Goal: Task Accomplishment & Management: Manage account settings

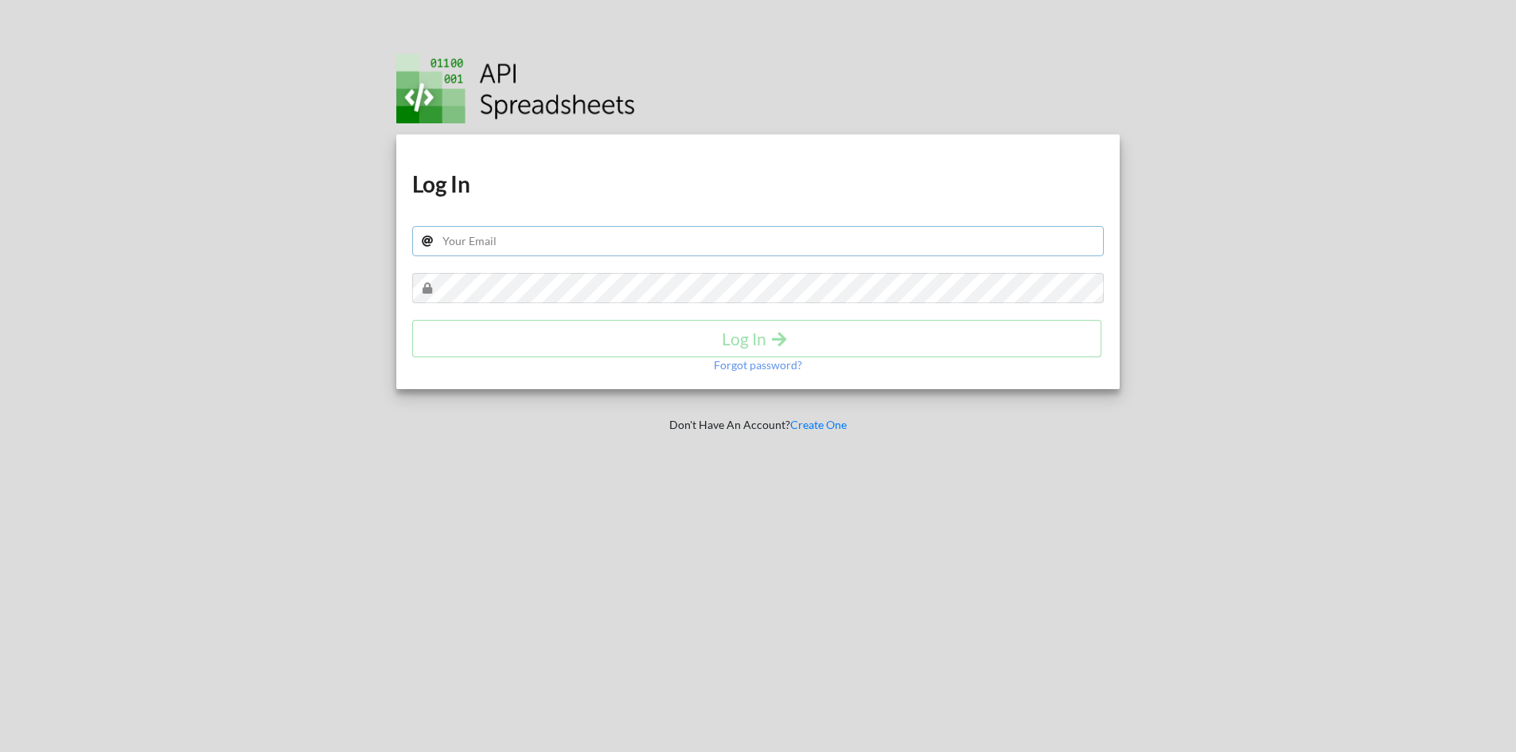
click at [590, 247] on input "text" at bounding box center [758, 241] width 692 height 30
type input "[EMAIL_ADDRESS][DOMAIN_NAME]"
click at [730, 337] on h4 "Log In" at bounding box center [757, 339] width 656 height 20
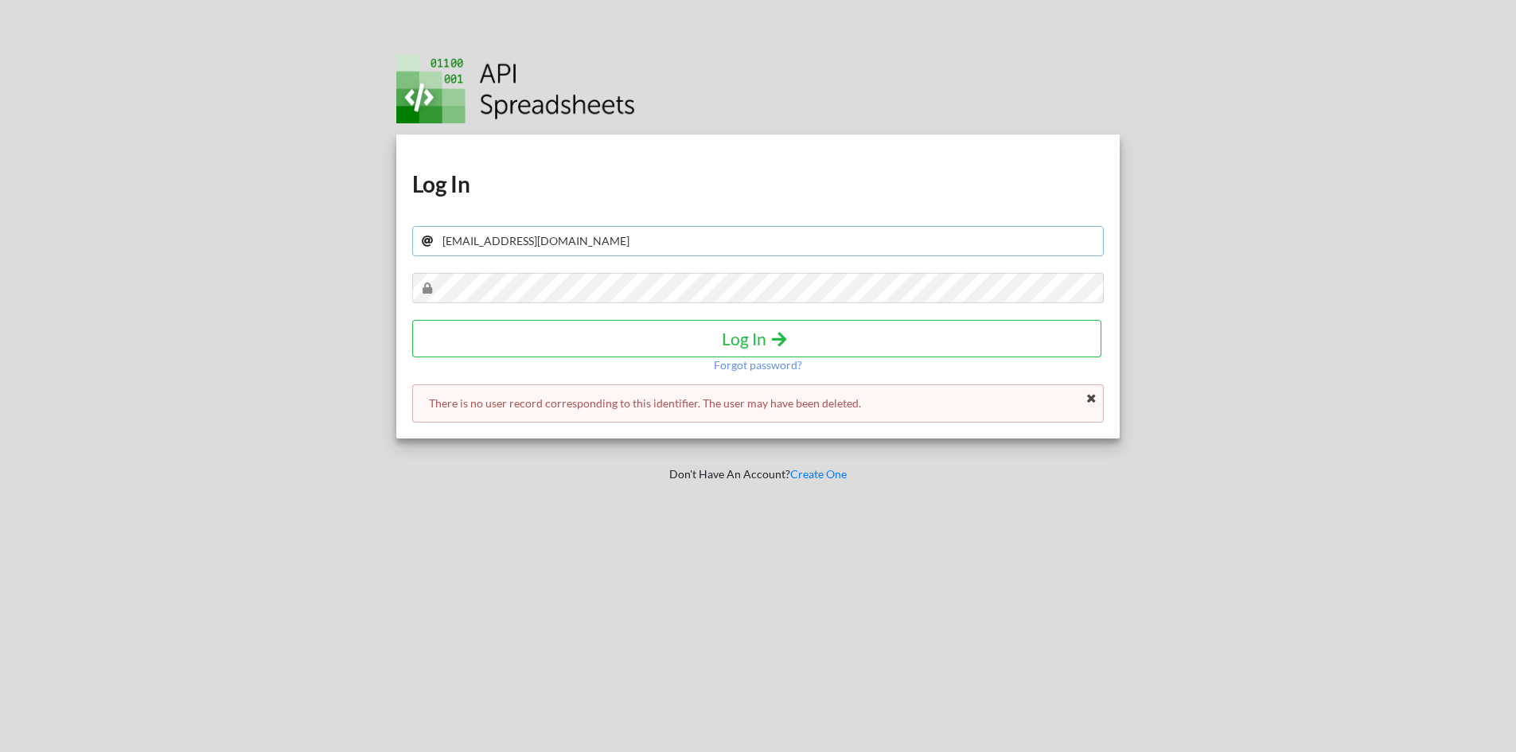
click at [603, 240] on input "[EMAIL_ADDRESS][DOMAIN_NAME]" at bounding box center [758, 241] width 692 height 30
drag, startPoint x: 603, startPoint y: 240, endPoint x: 431, endPoint y: 241, distance: 171.9
click at [431, 241] on input "[EMAIL_ADDRESS][DOMAIN_NAME]" at bounding box center [758, 241] width 692 height 30
click at [523, 258] on div "Download hidden Download hidden Log In Log In Forgot password? There is no user…" at bounding box center [758, 287] width 724 height 304
click at [525, 236] on input "text" at bounding box center [758, 241] width 692 height 30
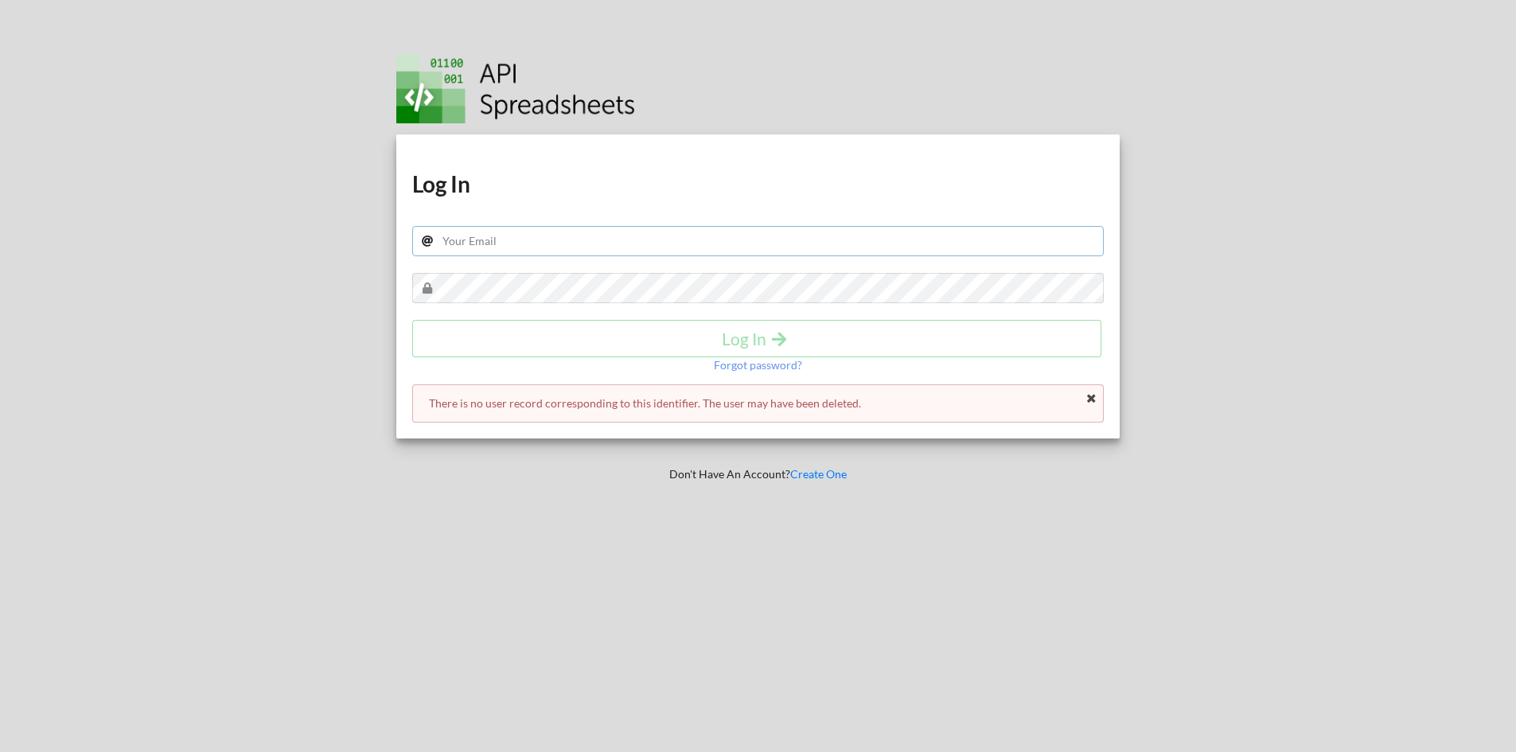
type input "[PERSON_NAME][EMAIL_ADDRESS][PERSON_NAME][DOMAIN_NAME]"
click at [735, 351] on button "Log In" at bounding box center [756, 338] width 689 height 37
click at [746, 343] on h4 "Log In" at bounding box center [757, 339] width 656 height 20
click at [704, 396] on p "The password is invalid or the user does not have a password." at bounding box center [758, 404] width 659 height 16
click at [745, 336] on h4 "Log In" at bounding box center [757, 339] width 656 height 20
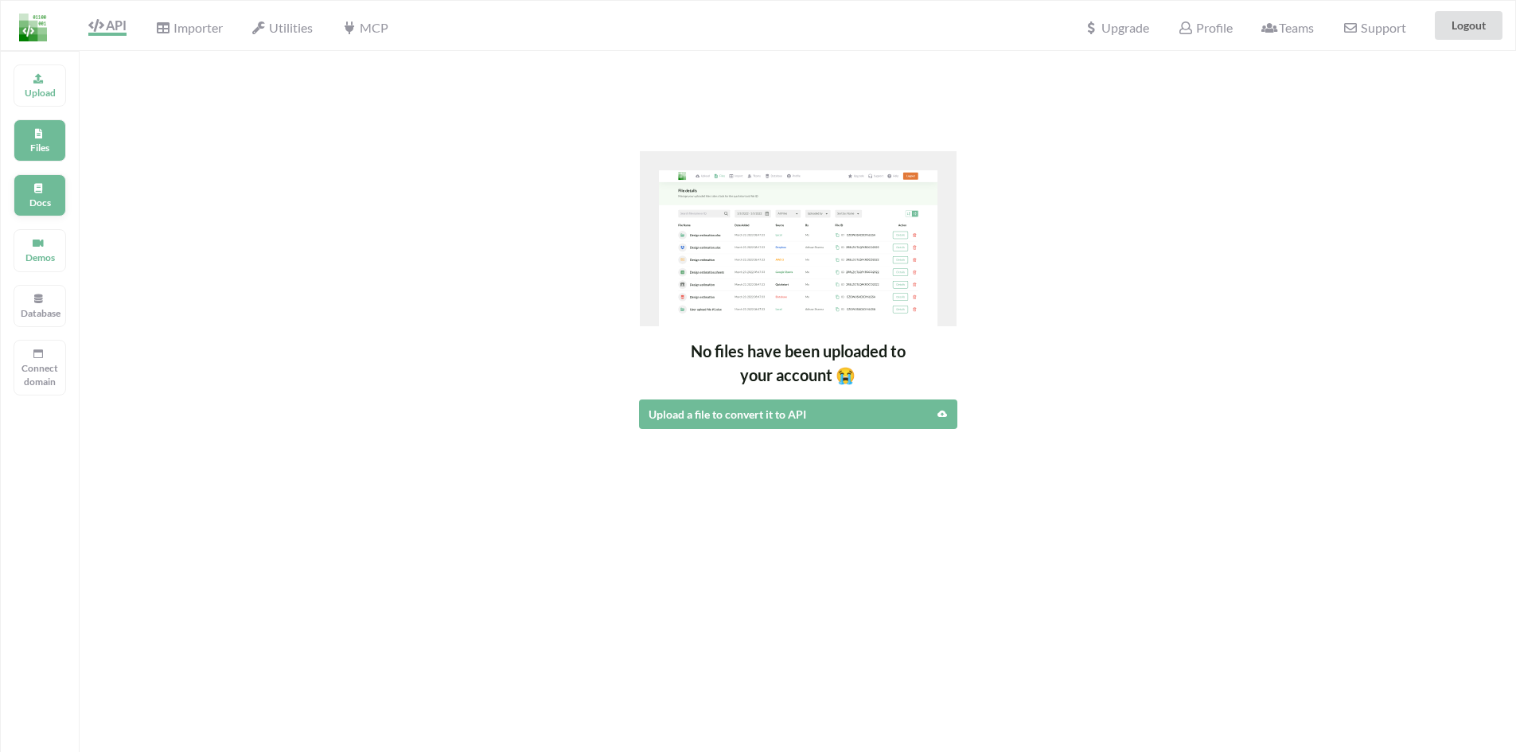
click at [45, 199] on p "Docs" at bounding box center [40, 203] width 38 height 14
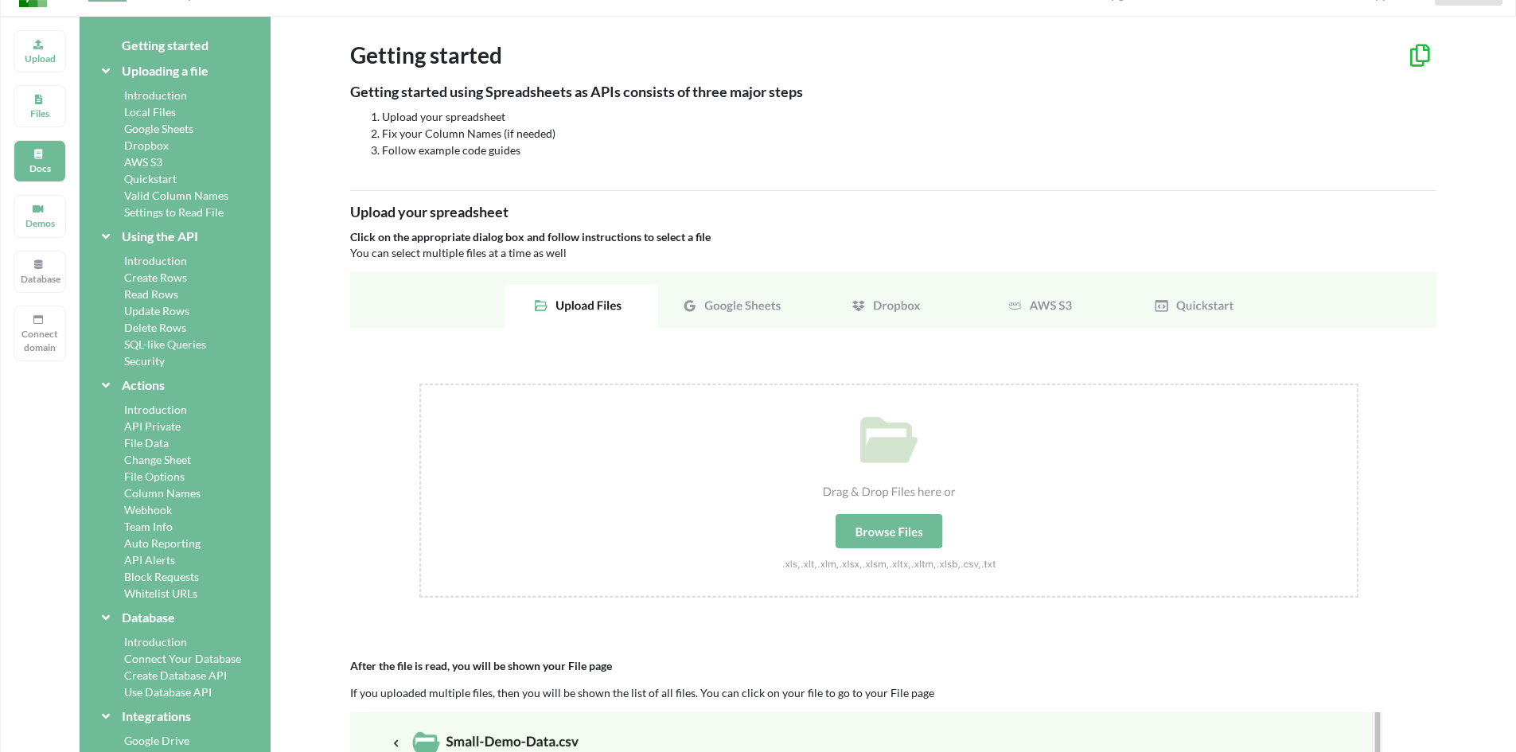
scroll to position [26, 0]
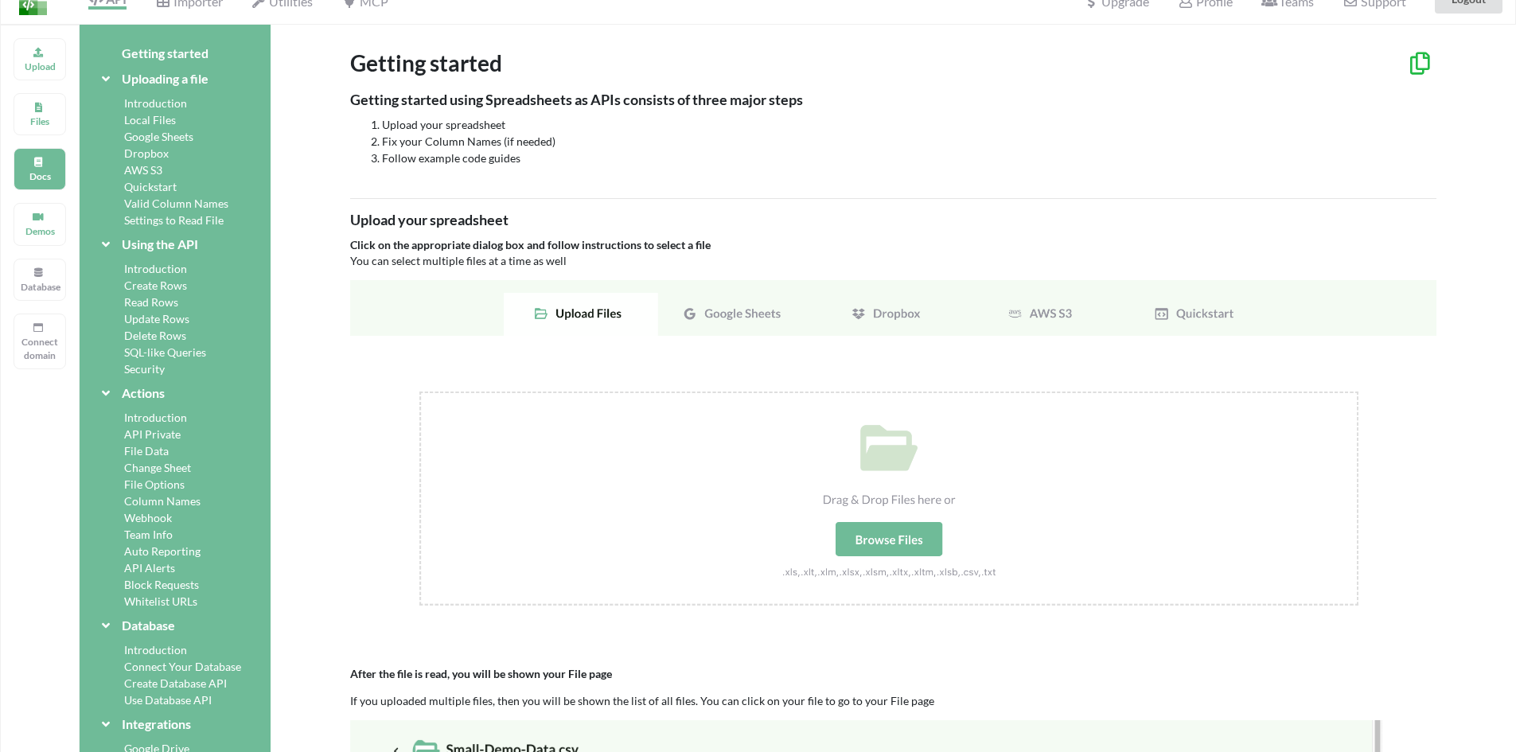
click at [153, 370] on div "Security" at bounding box center [175, 369] width 153 height 17
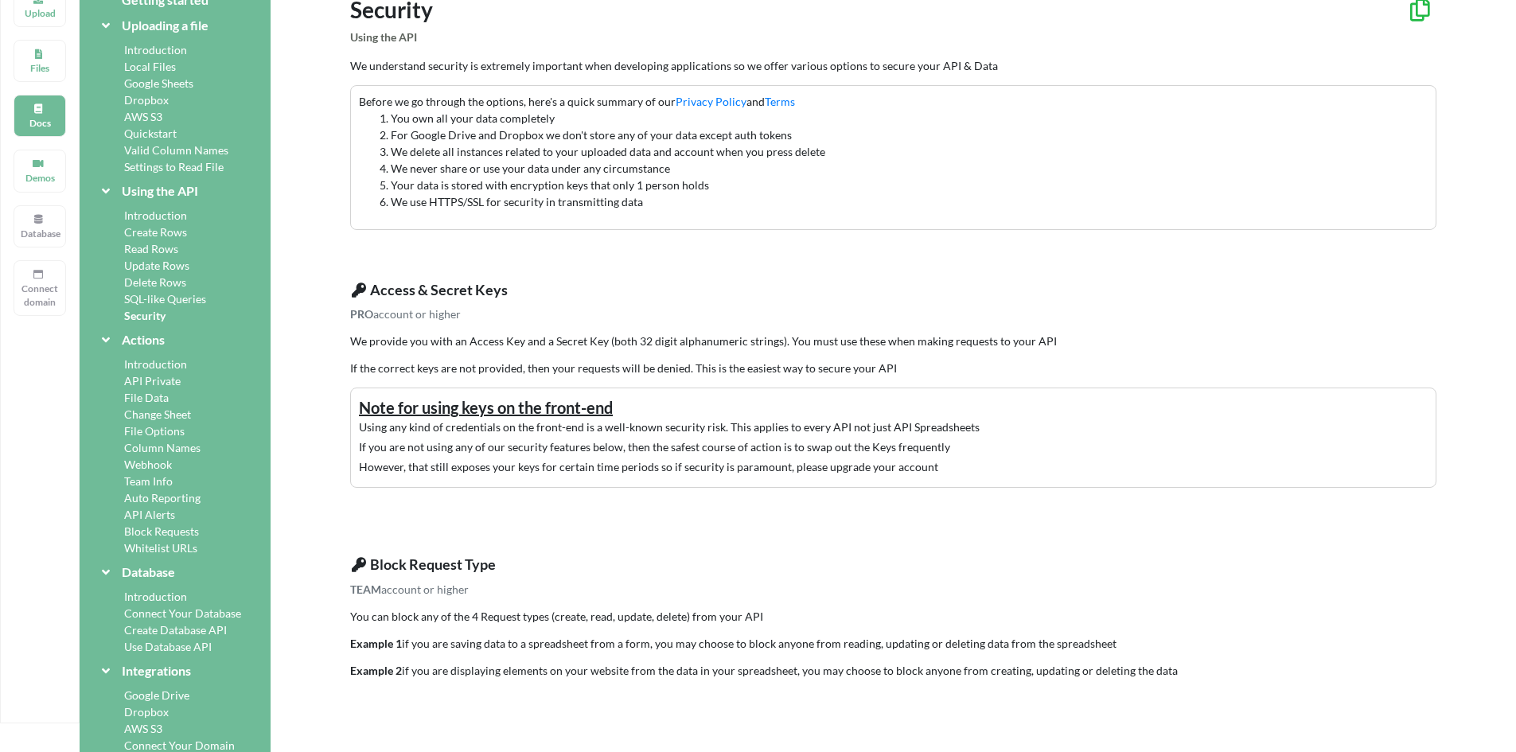
scroll to position [0, 0]
